Goal: Task Accomplishment & Management: Use online tool/utility

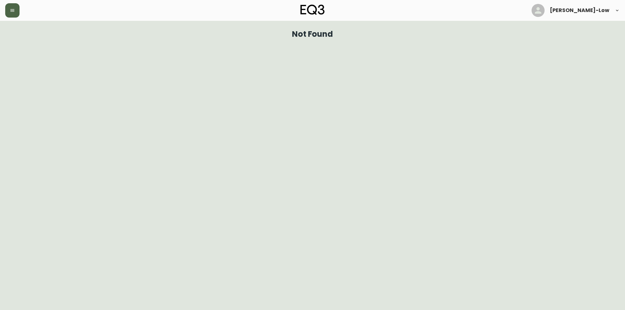
click at [16, 12] on button "button" at bounding box center [12, 10] width 14 height 14
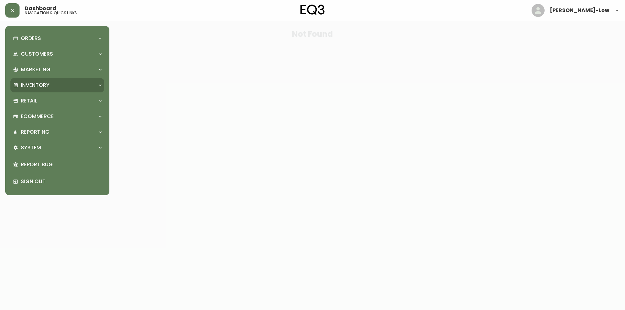
click at [44, 82] on p "Inventory" at bounding box center [35, 85] width 29 height 7
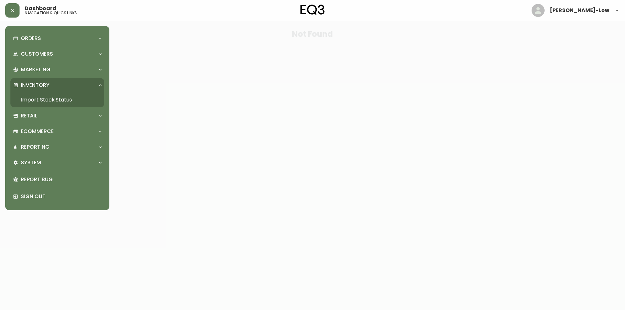
click at [50, 97] on link "Import Stock Status" at bounding box center [57, 100] width 94 height 15
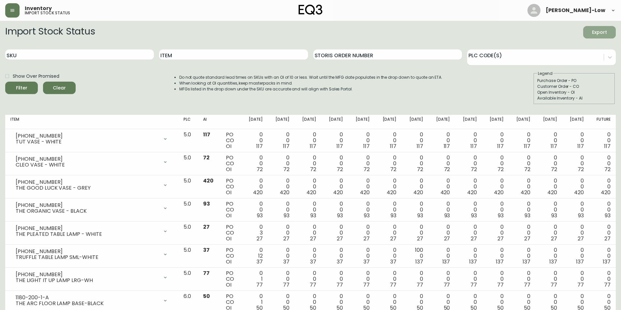
click at [597, 32] on span "Export" at bounding box center [599, 32] width 22 height 8
click at [599, 29] on span "Export" at bounding box center [599, 32] width 22 height 8
